Goal: Information Seeking & Learning: Learn about a topic

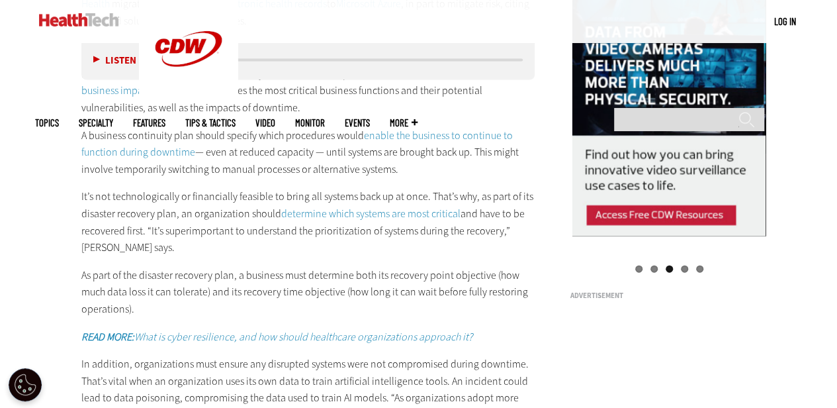
scroll to position [1339, 0]
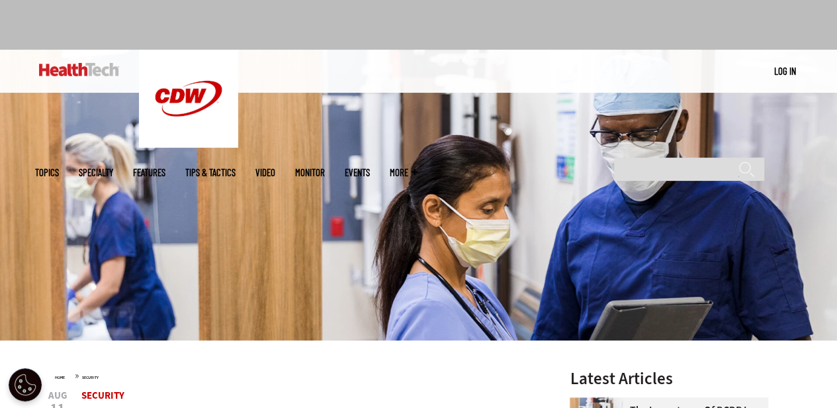
scroll to position [60, 0]
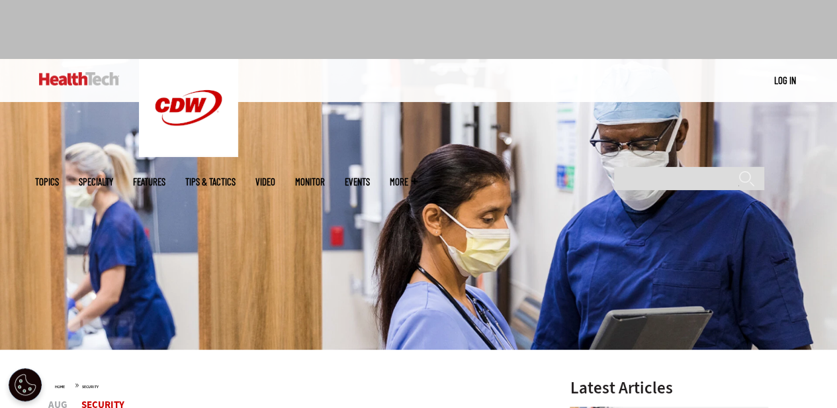
click at [825, 267] on img at bounding box center [418, 204] width 837 height 291
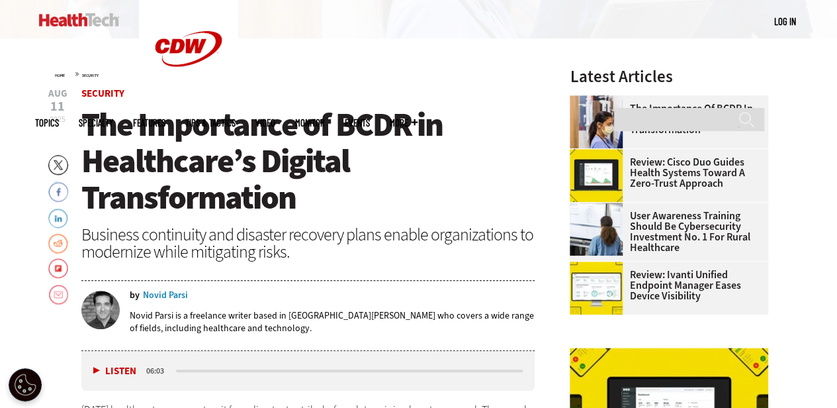
scroll to position [413, 0]
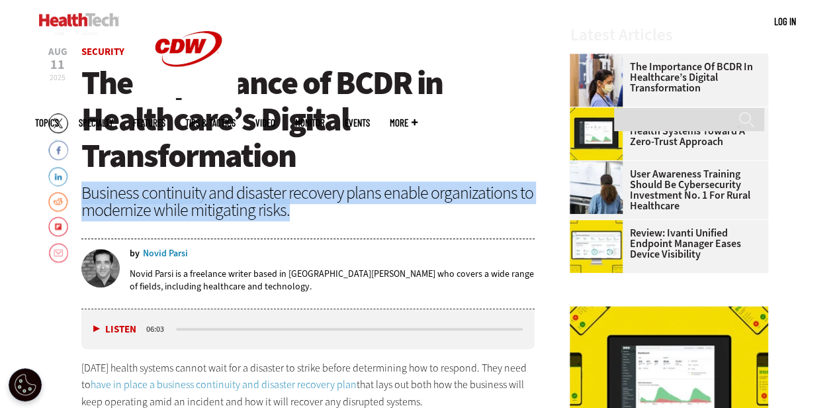
drag, startPoint x: 83, startPoint y: 190, endPoint x: 293, endPoint y: 209, distance: 210.1
click at [293, 209] on div "Business continuity and disaster recovery plans enable organizations to moderni…" at bounding box center [308, 201] width 454 height 34
copy div "Business continuity and disaster recovery plans enable organizations to moderni…"
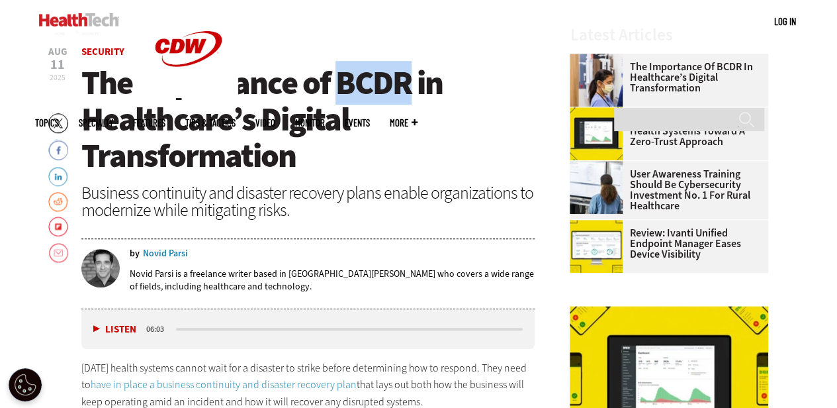
drag, startPoint x: 409, startPoint y: 81, endPoint x: 342, endPoint y: 71, distance: 68.2
click at [342, 71] on span "The Importance of BCDR in Healthcare’s Digital Transformation" at bounding box center [261, 119] width 361 height 117
copy span "BCDR"
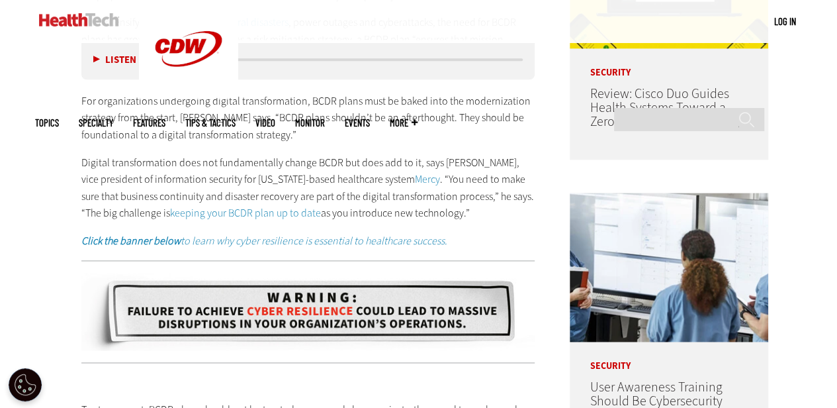
scroll to position [820, 0]
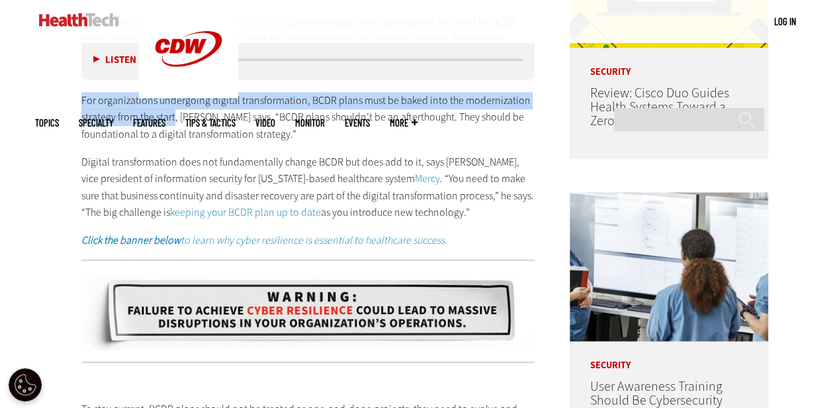
drag, startPoint x: 75, startPoint y: 101, endPoint x: 173, endPoint y: 113, distance: 98.8
copy span "For organizations undergoing digital transformation, BCDR plans must be baked i…"
